Goal: Task Accomplishment & Management: Complete application form

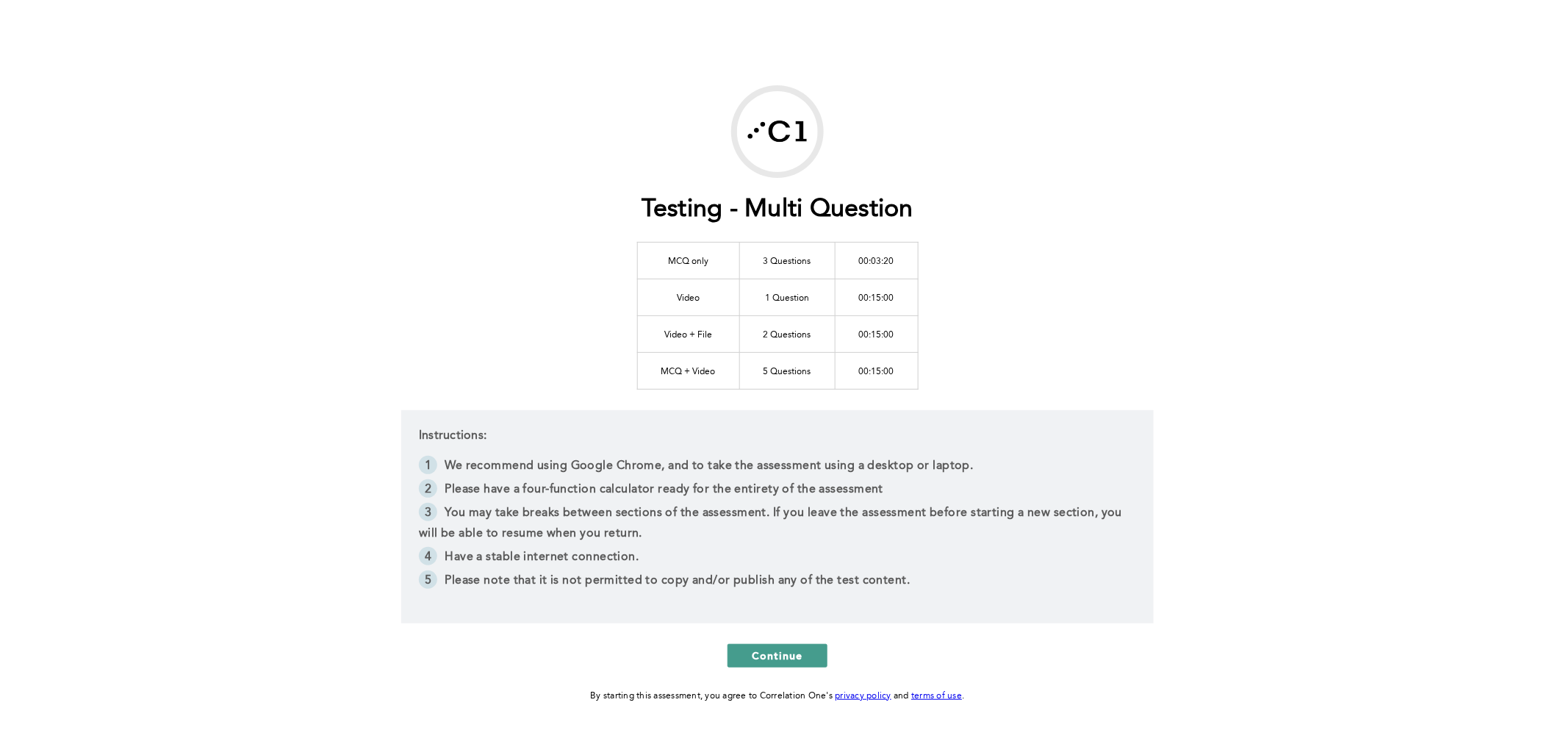
click at [763, 644] on button "Continue" at bounding box center [778, 656] width 100 height 24
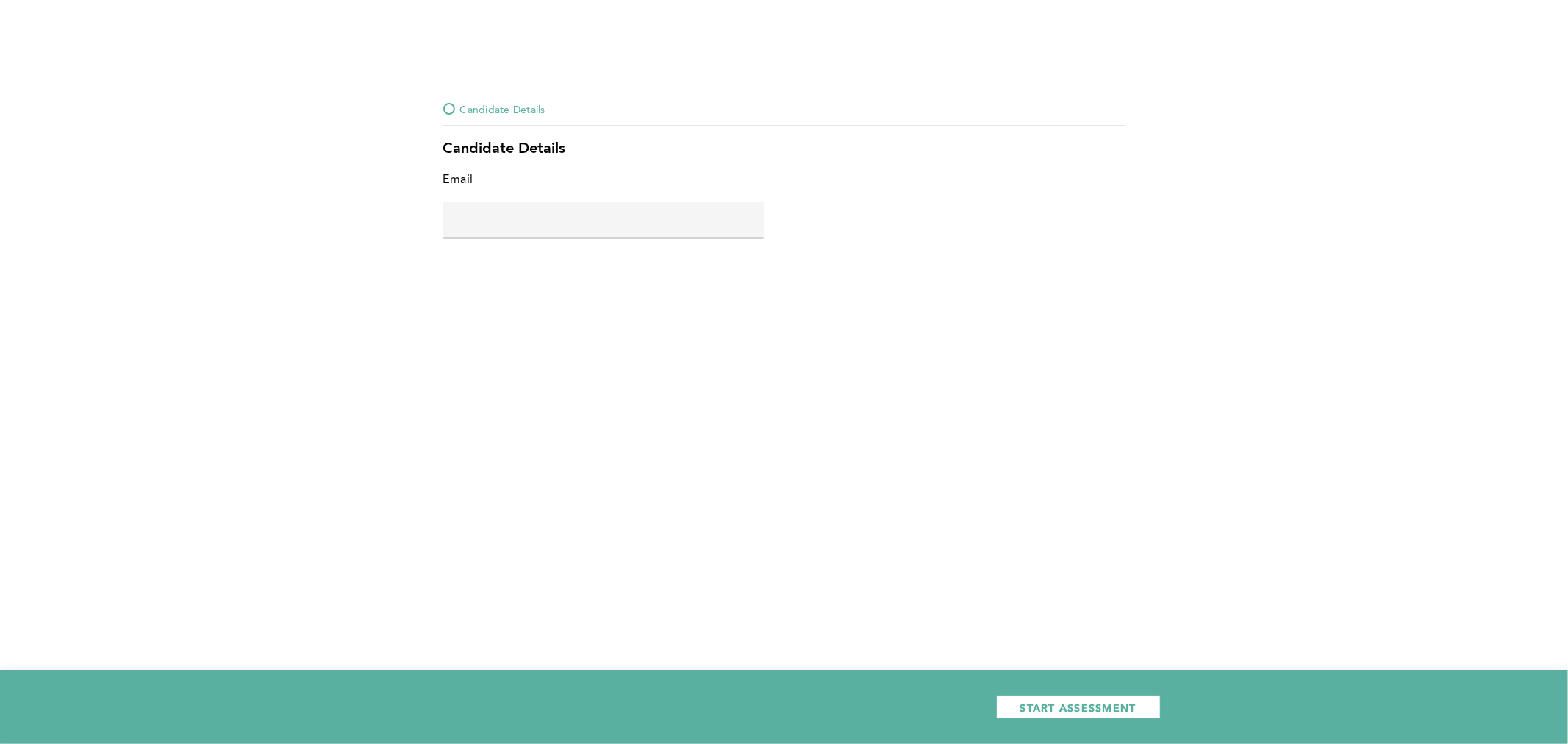
click at [636, 224] on input "text" at bounding box center [603, 219] width 320 height 35
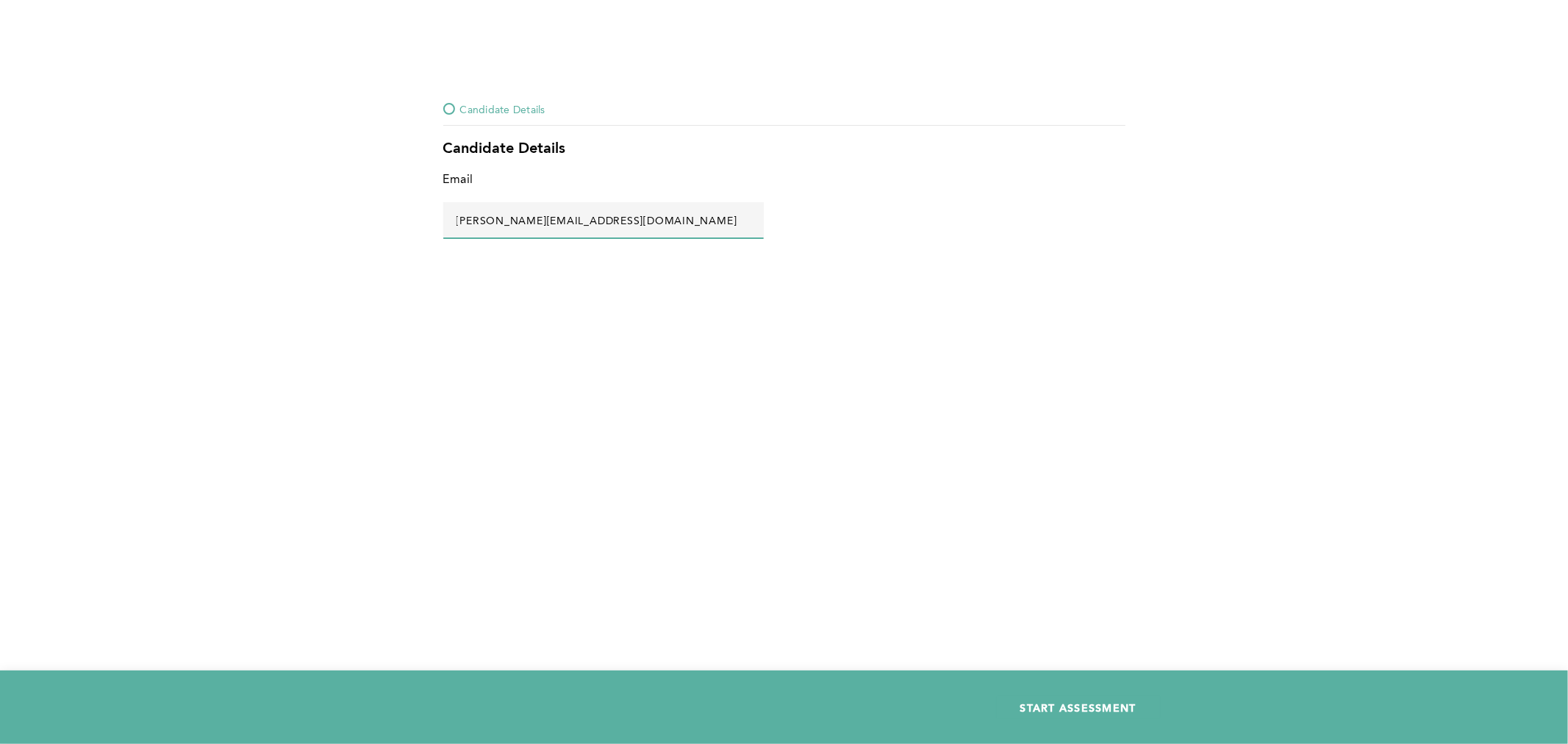
type input "maria@ca2.com"
click at [1119, 714] on span "START ASSESSMENT" at bounding box center [1078, 708] width 116 height 14
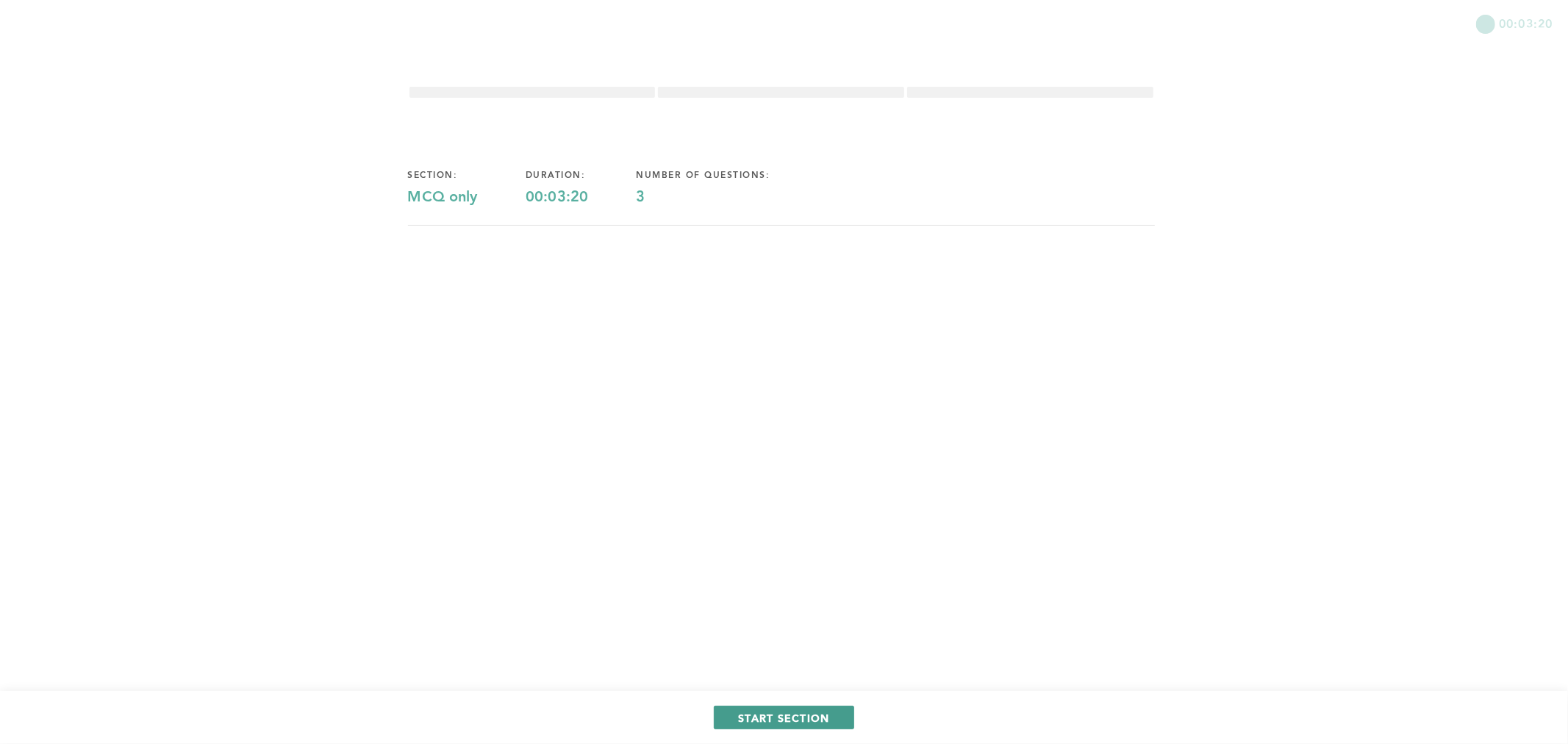
click at [785, 711] on span "START SECTION" at bounding box center [783, 718] width 91 height 14
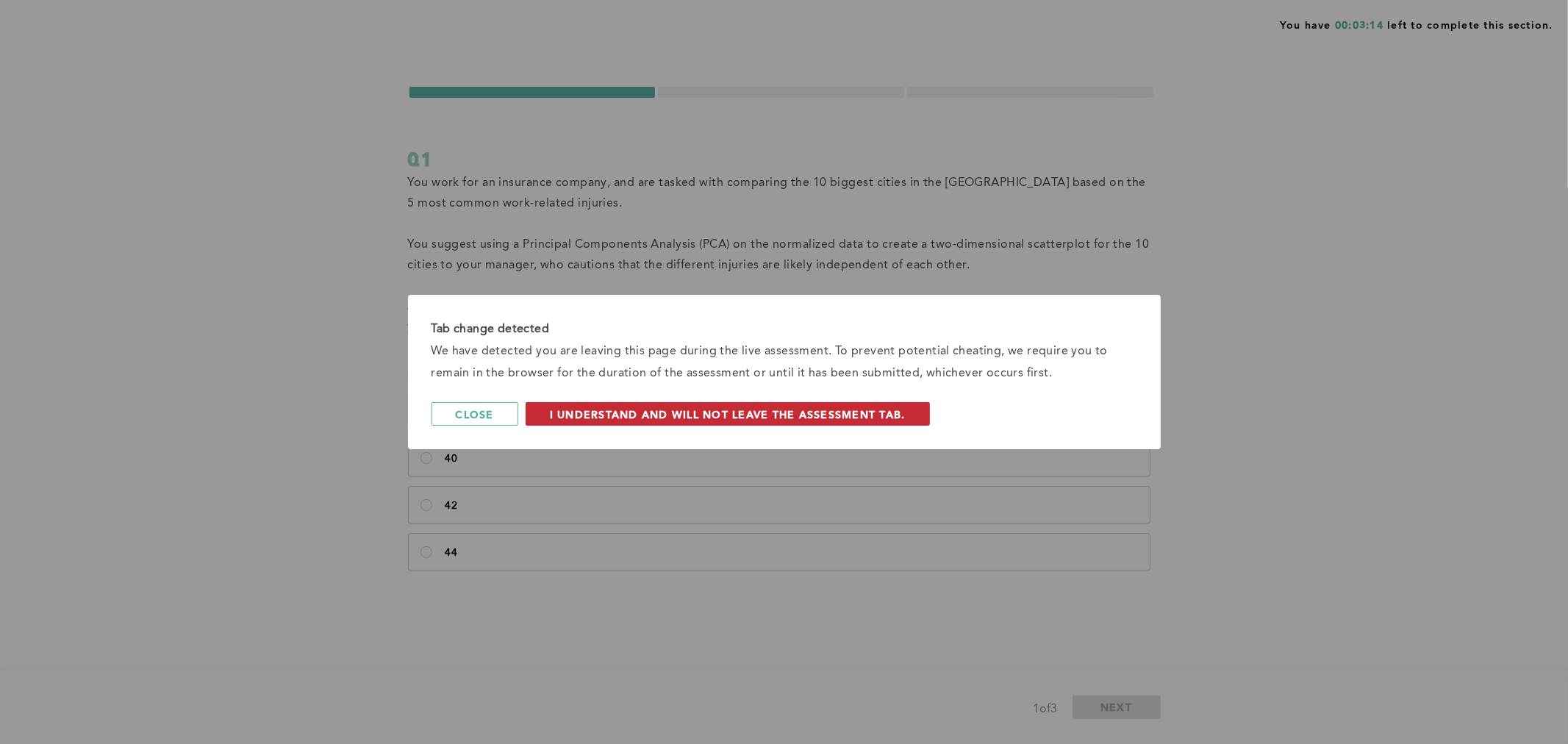
click at [751, 413] on span "I understand and will not leave the assessment tab." at bounding box center [728, 414] width 356 height 14
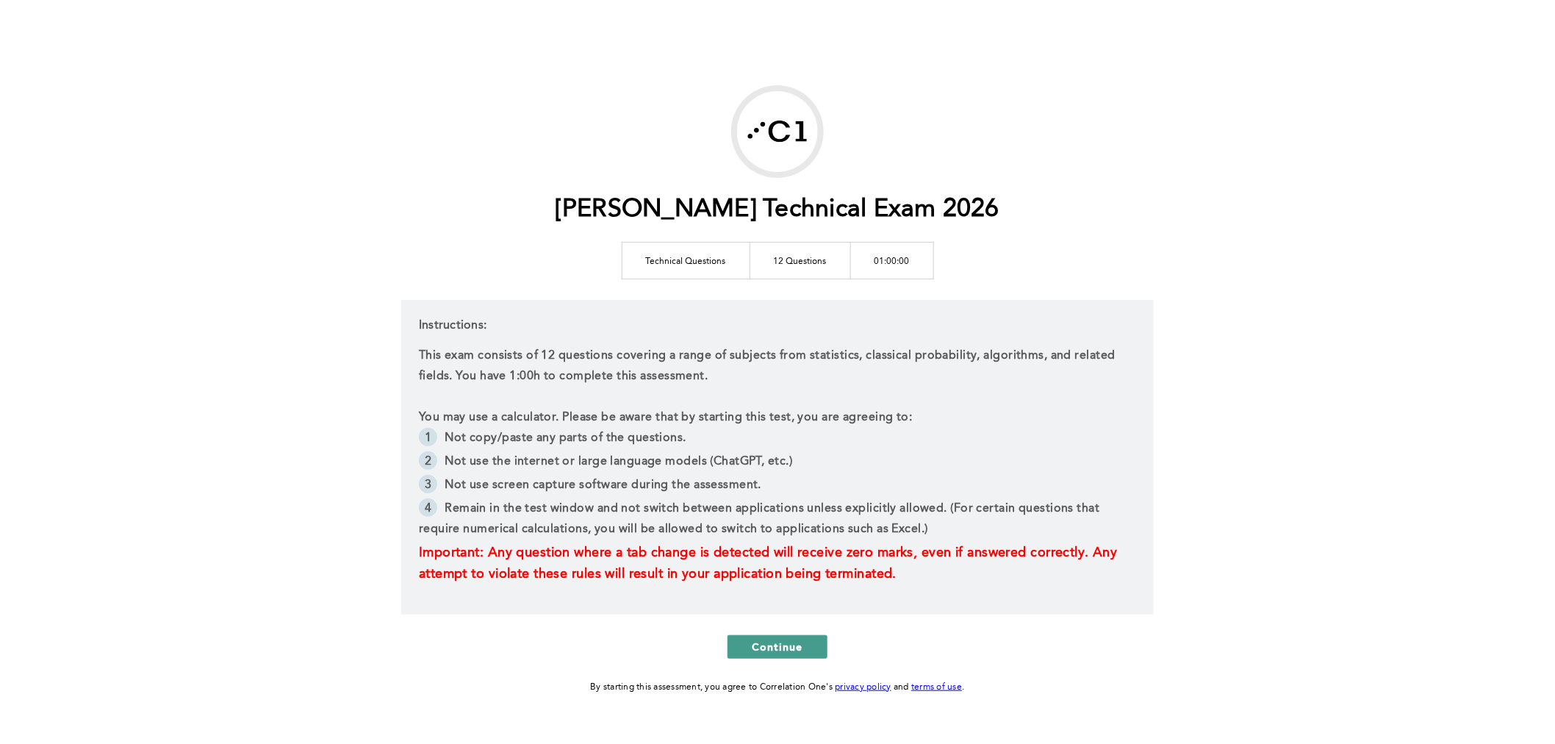
click at [791, 644] on span "Continue" at bounding box center [777, 647] width 51 height 14
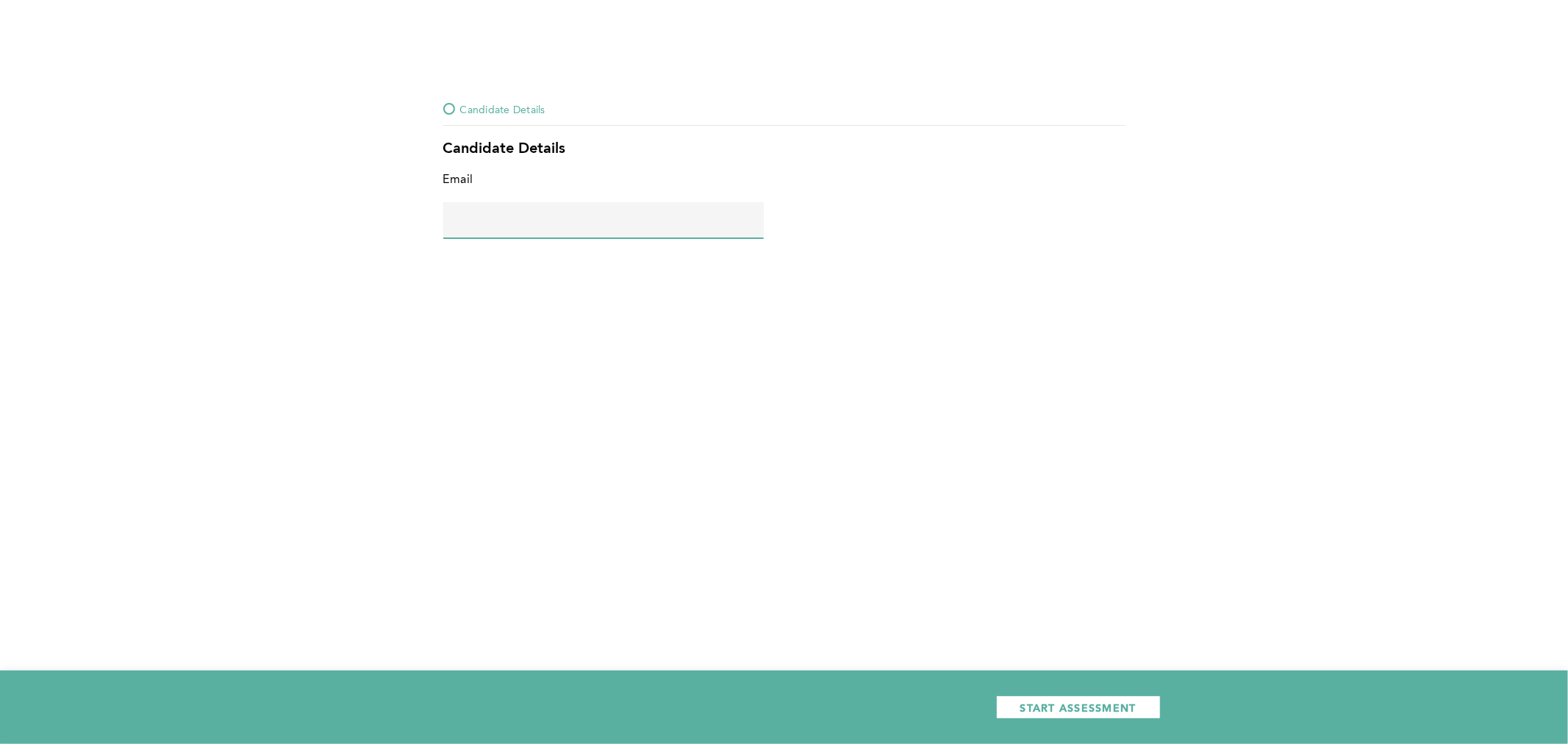
click at [522, 226] on input "text" at bounding box center [603, 219] width 320 height 35
type input "[PERSON_NAME][EMAIL_ADDRESS][DOMAIN_NAME]"
click at [1084, 704] on span "START ASSESSMENT" at bounding box center [1078, 708] width 116 height 14
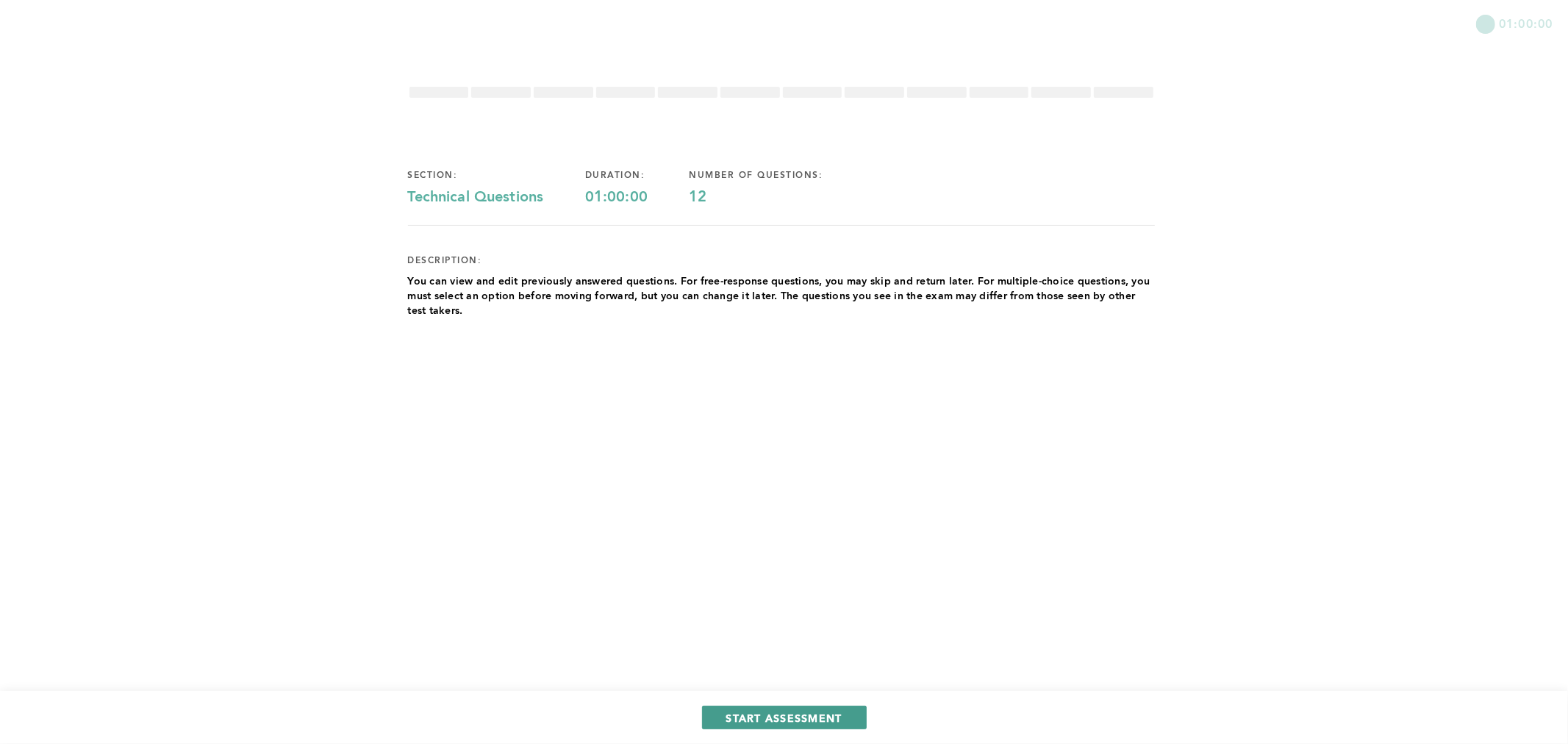
click at [842, 713] on button "START ASSESSMENT" at bounding box center [784, 718] width 165 height 24
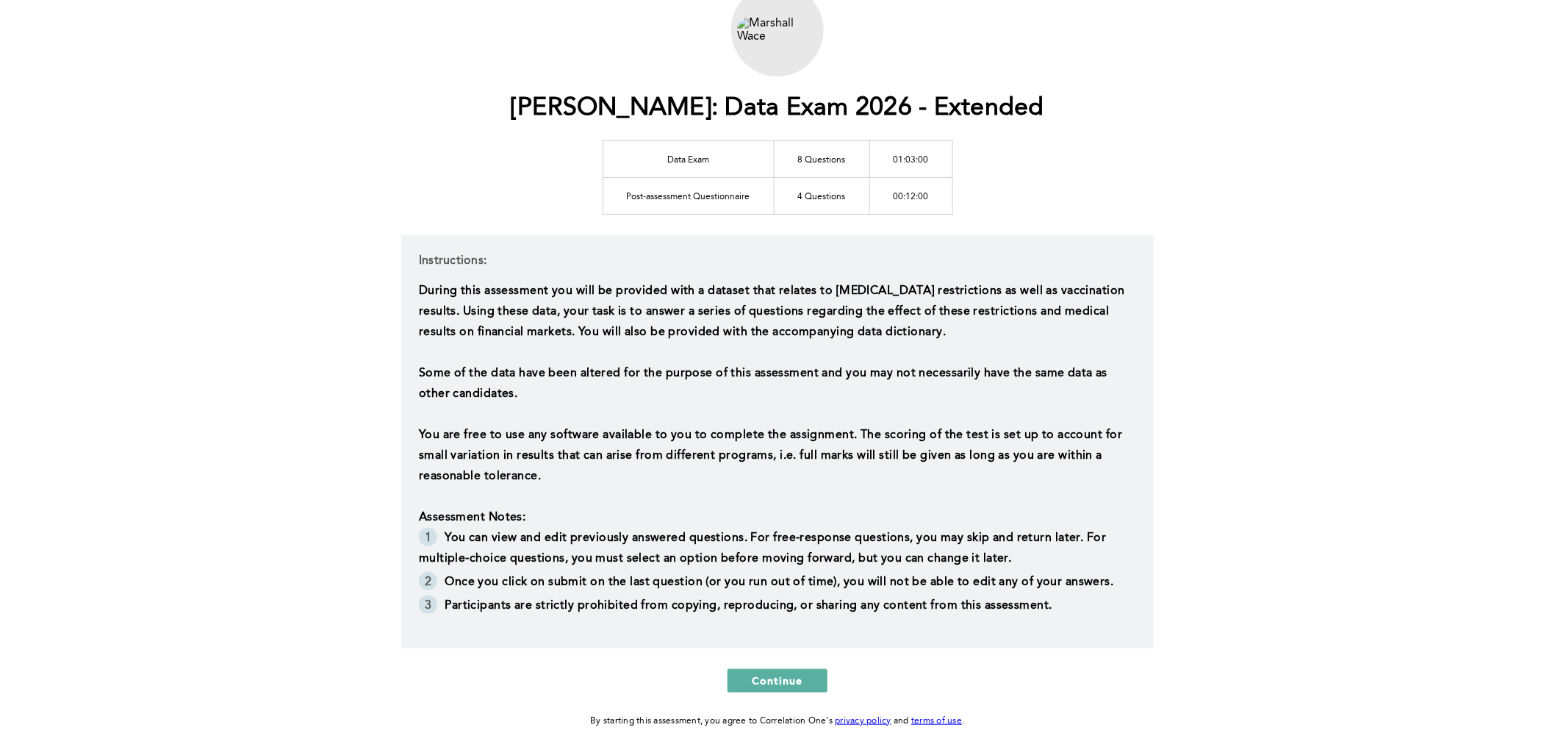
scroll to position [171, 0]
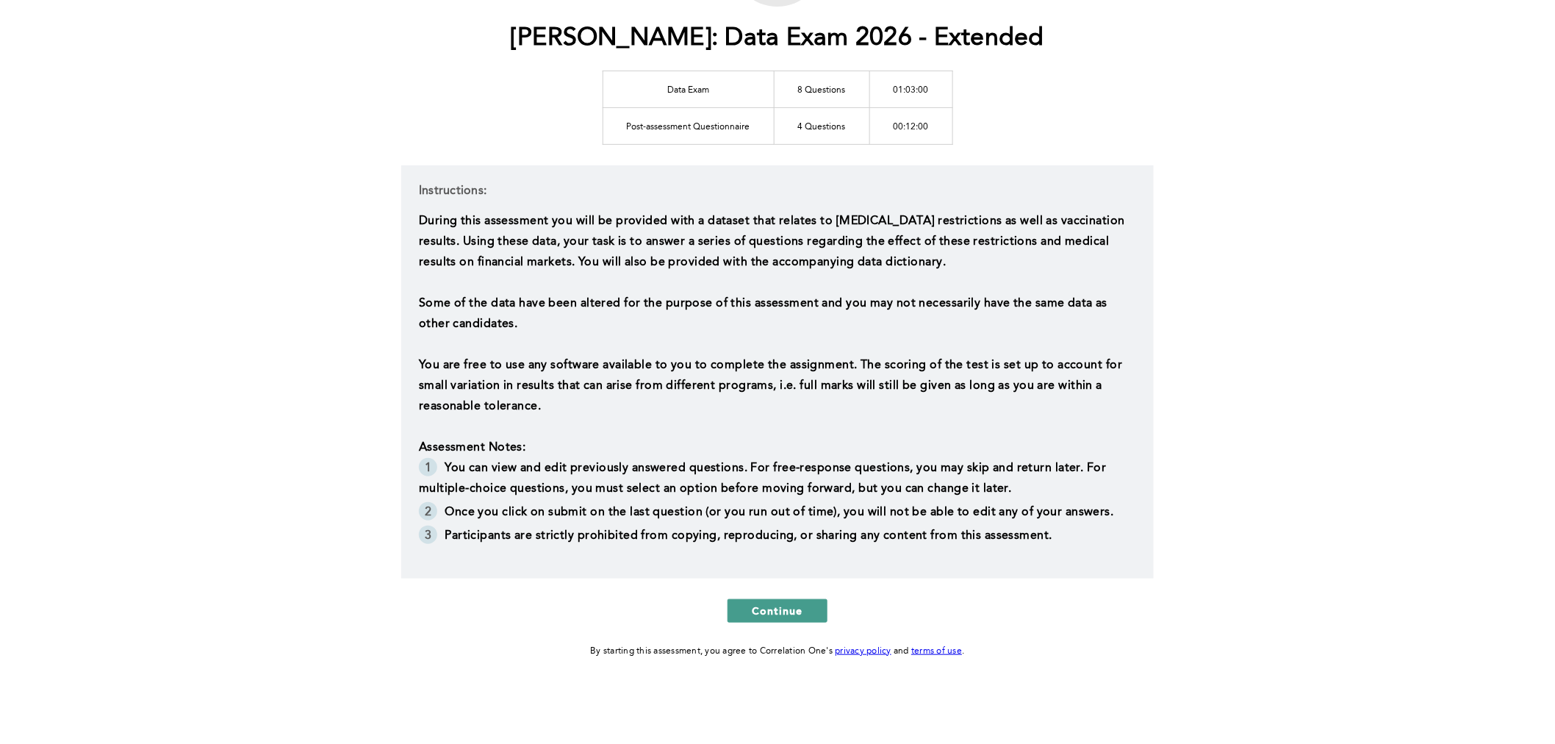
click at [774, 616] on span "Continue" at bounding box center [777, 611] width 51 height 14
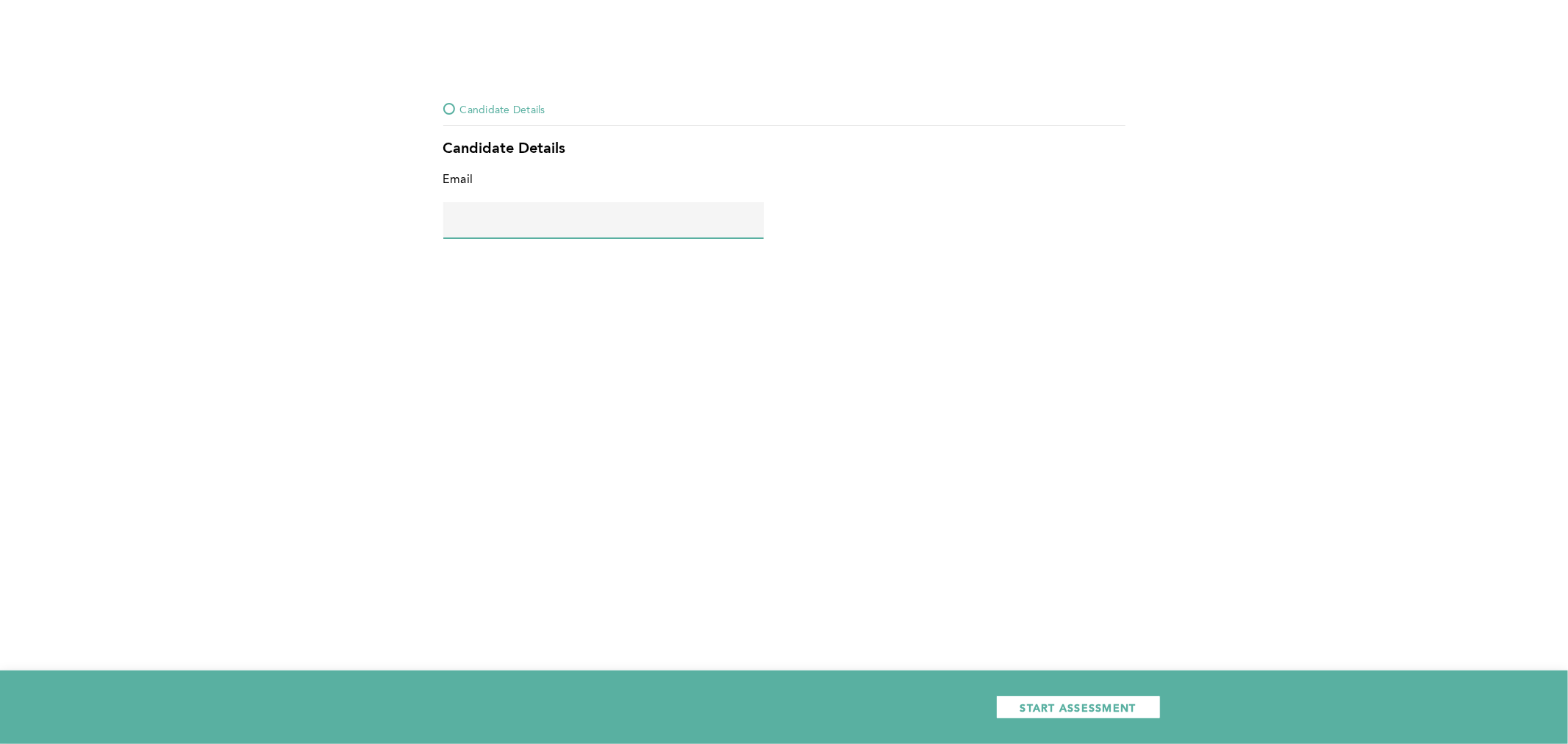
click at [623, 230] on input "text" at bounding box center [603, 219] width 320 height 35
type input "[PERSON_NAME][EMAIL_ADDRESS][DOMAIN_NAME]"
click at [1112, 689] on div "START ASSESSMENT" at bounding box center [784, 707] width 1568 height 74
click at [1113, 710] on span "START ASSESSMENT" at bounding box center [1078, 708] width 116 height 14
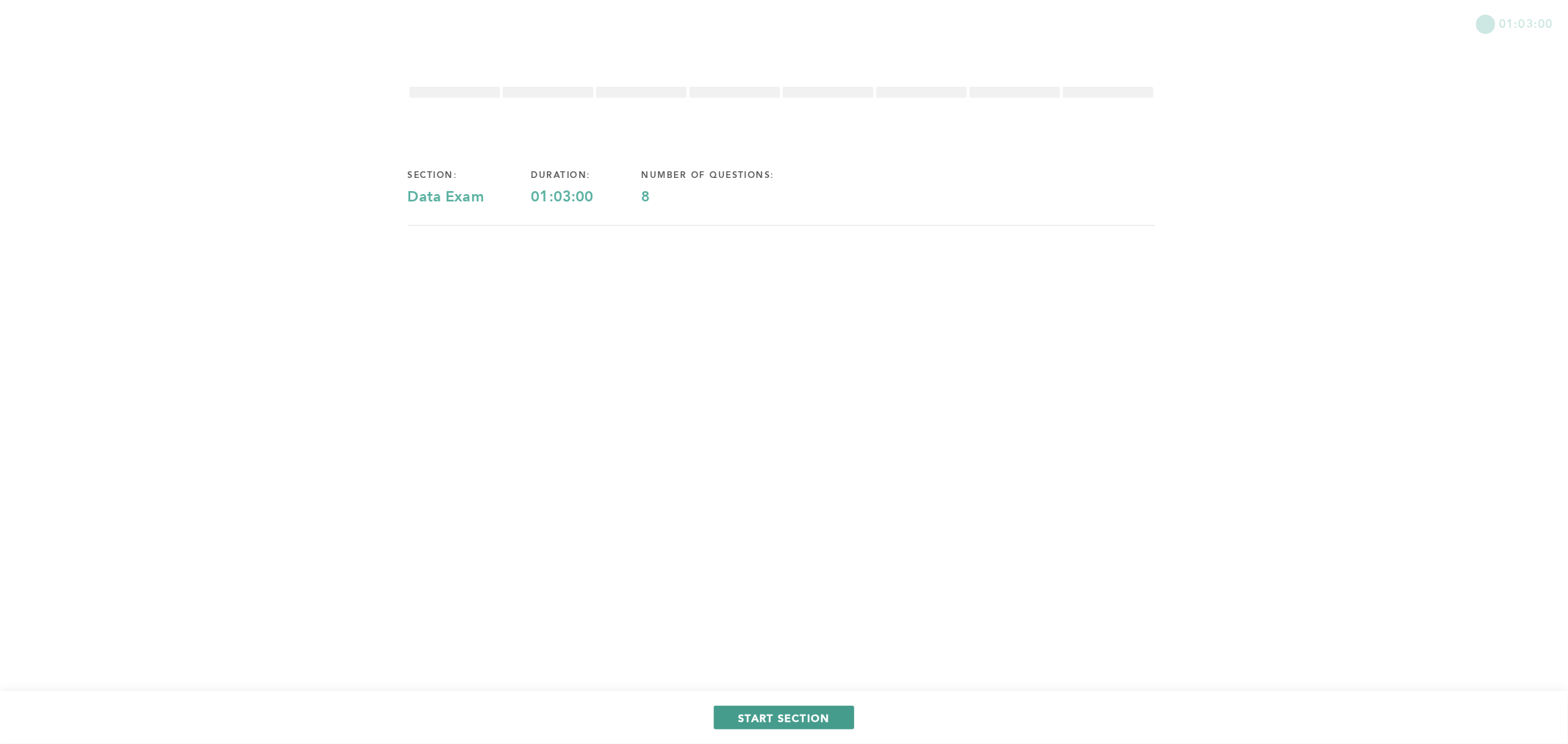
click at [750, 723] on span "START SECTION" at bounding box center [783, 718] width 91 height 14
